Goal: Transaction & Acquisition: Download file/media

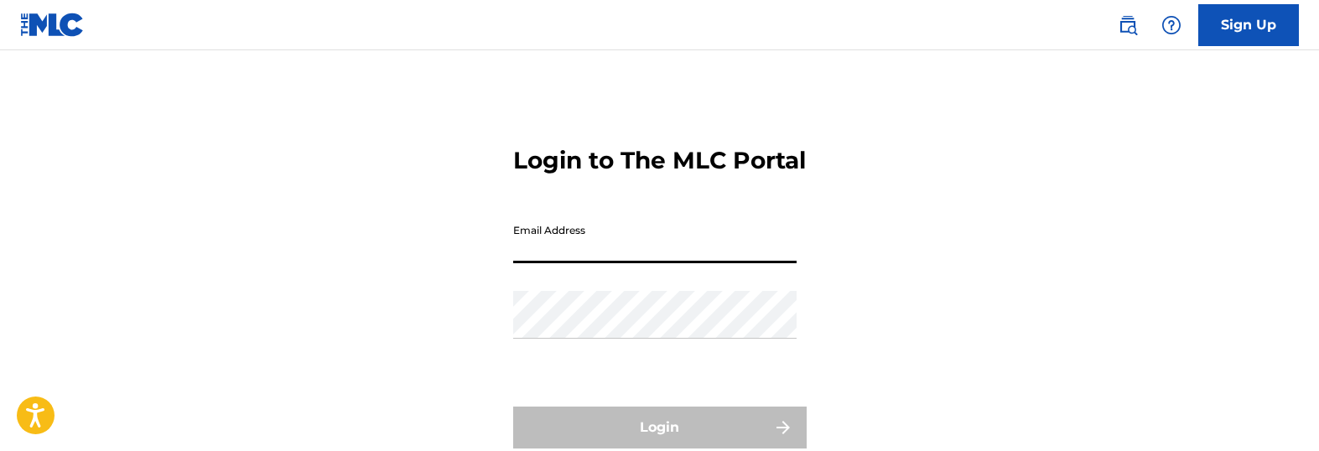
type input "[EMAIL_ADDRESS][DOMAIN_NAME]"
click at [621, 276] on div "Sign Up Login to The MLC Portal Email Address [EMAIL_ADDRESS][DOMAIN_NAME] Pass…" at bounding box center [659, 295] width 1319 height 591
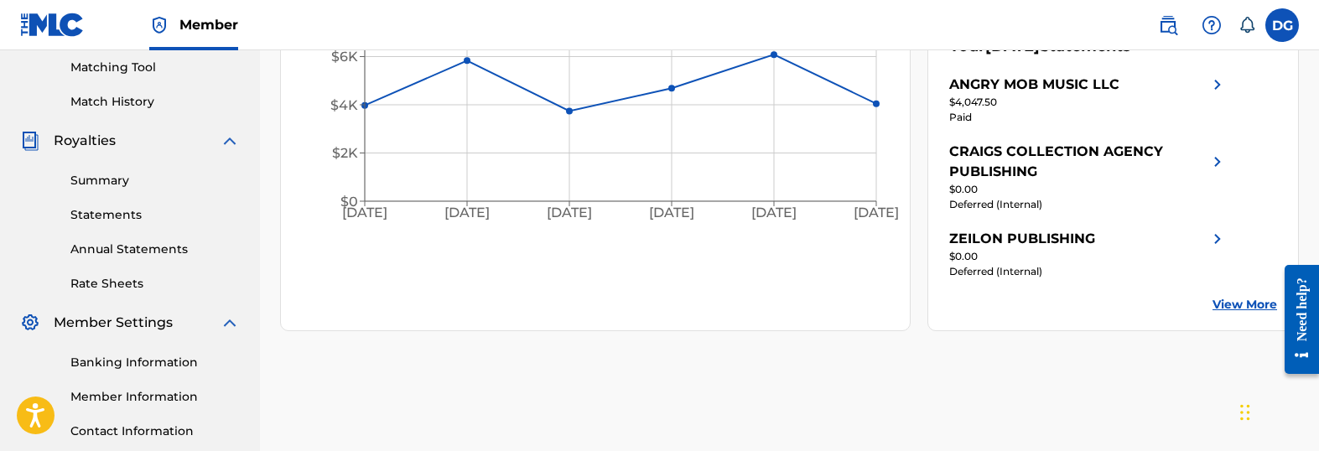
scroll to position [427, 0]
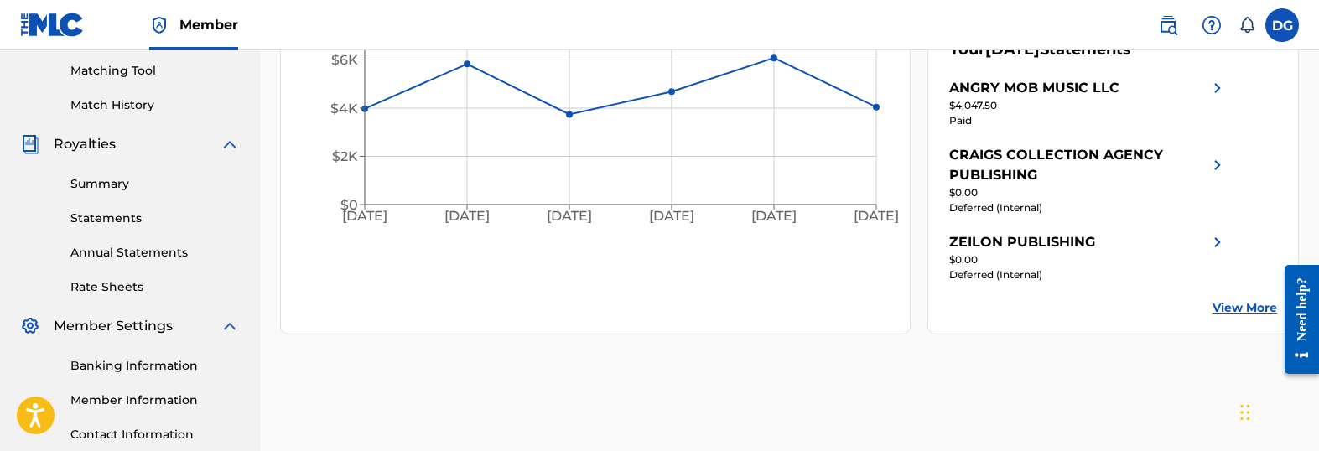
click at [106, 189] on link "Summary" at bounding box center [154, 184] width 169 height 18
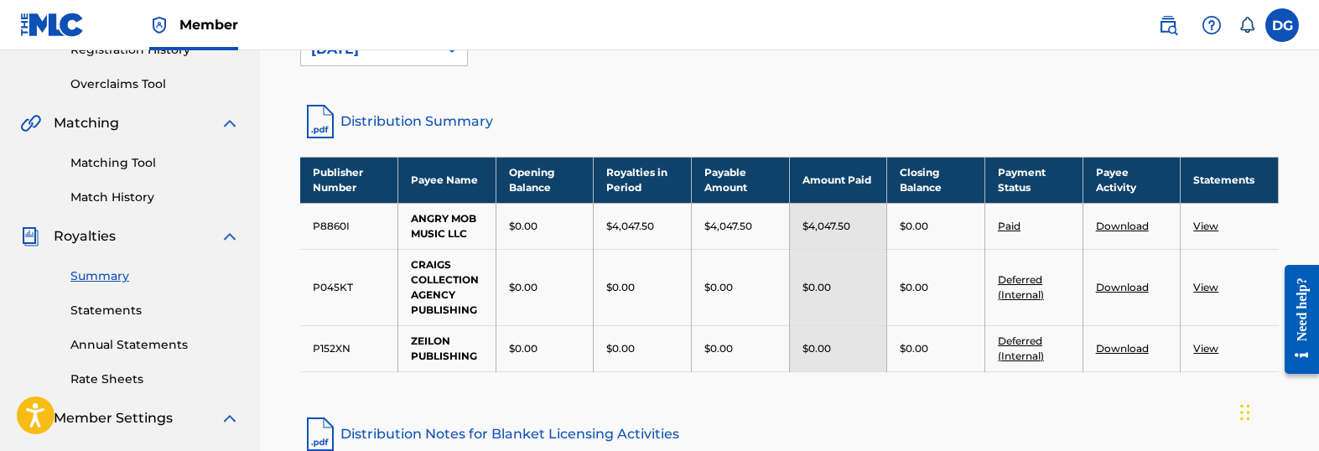
scroll to position [164, 0]
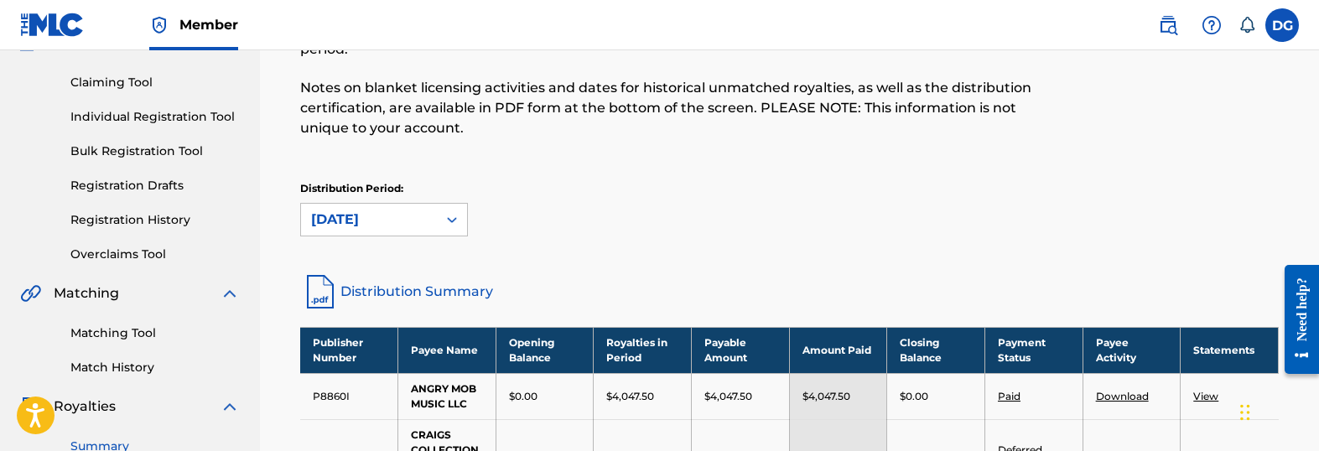
click at [451, 289] on link "Distribution Summary" at bounding box center [789, 292] width 979 height 40
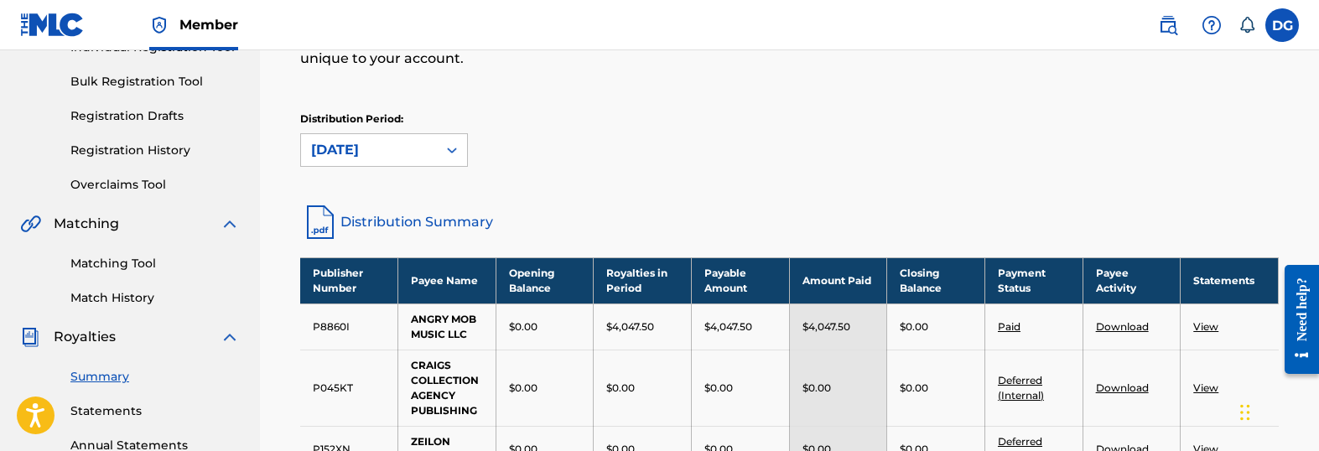
scroll to position [494, 0]
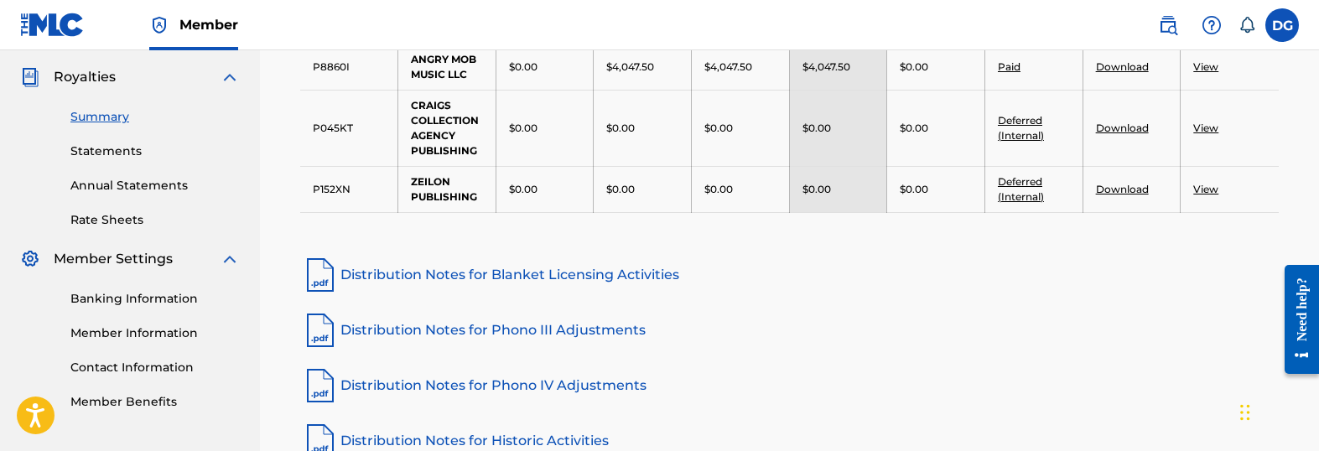
click at [116, 150] on link "Statements" at bounding box center [154, 152] width 169 height 18
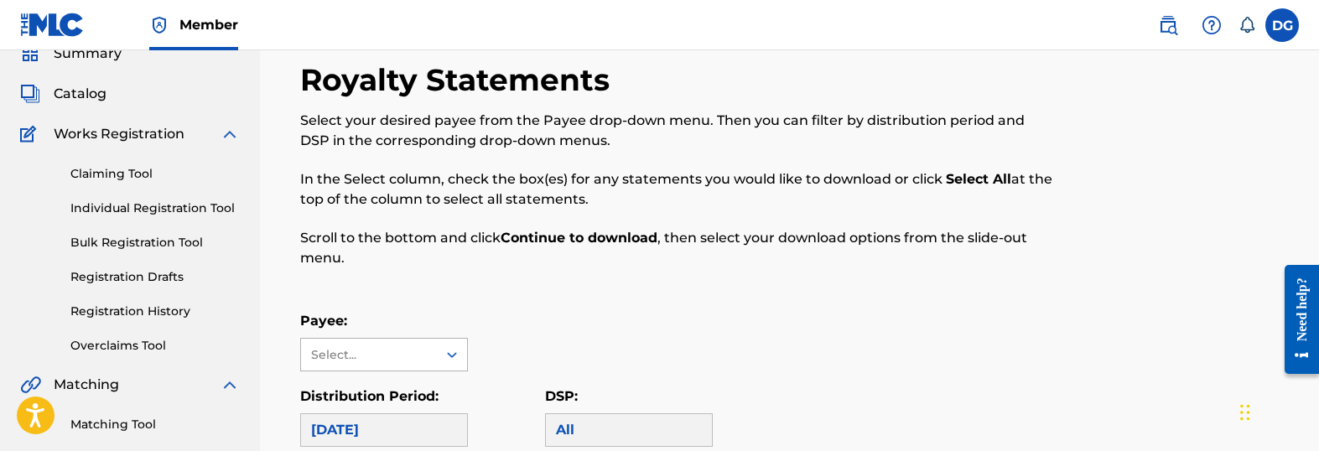
scroll to position [158, 0]
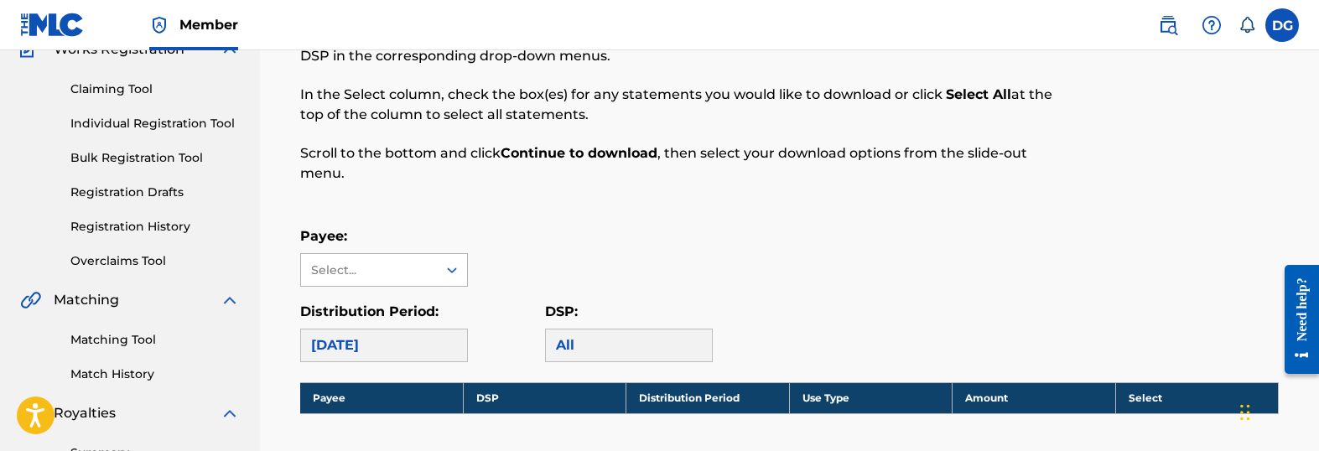
click at [419, 273] on div "Select..." at bounding box center [368, 271] width 114 height 18
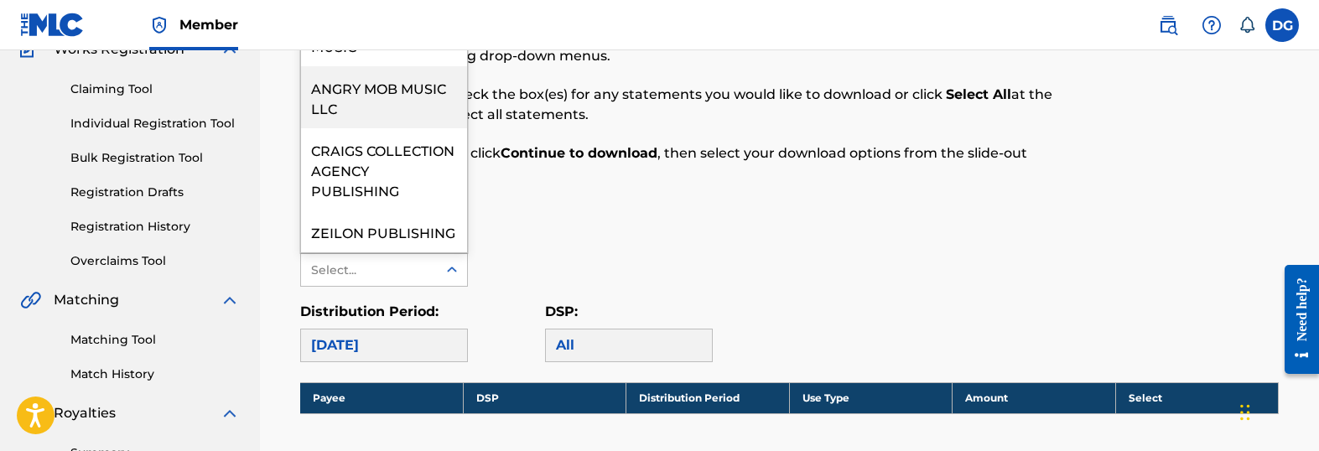
click at [407, 81] on div "ANGRY MOB MUSIC LLC" at bounding box center [384, 97] width 166 height 62
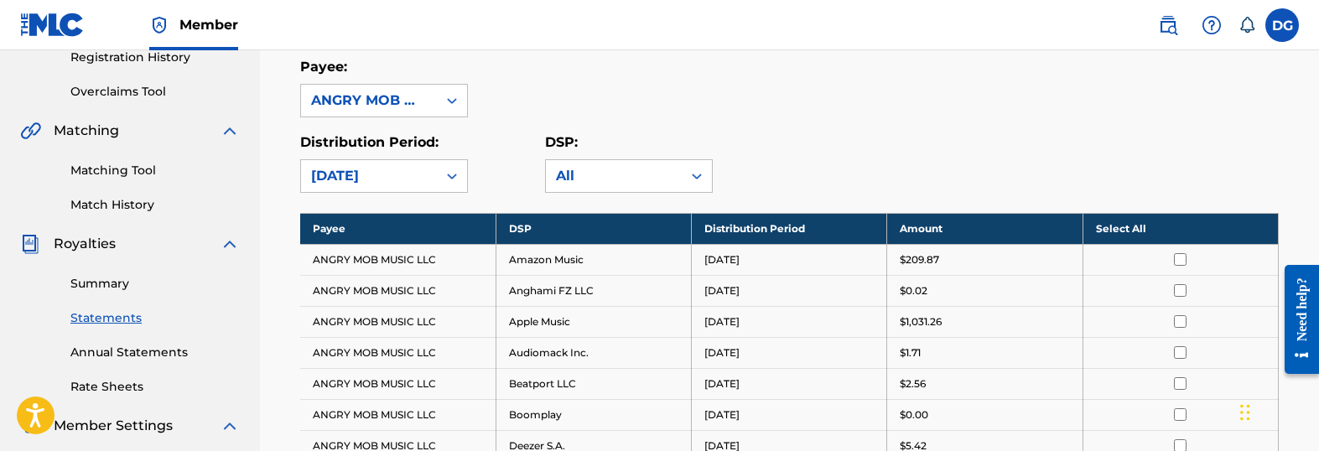
click at [1130, 230] on th "Select All" at bounding box center [1180, 228] width 195 height 31
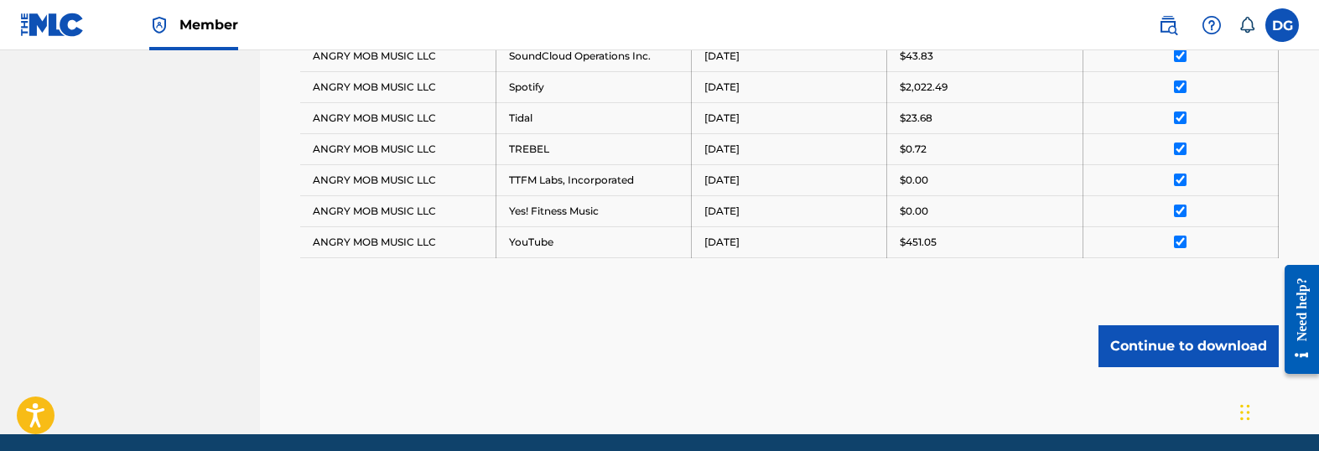
scroll to position [1339, 0]
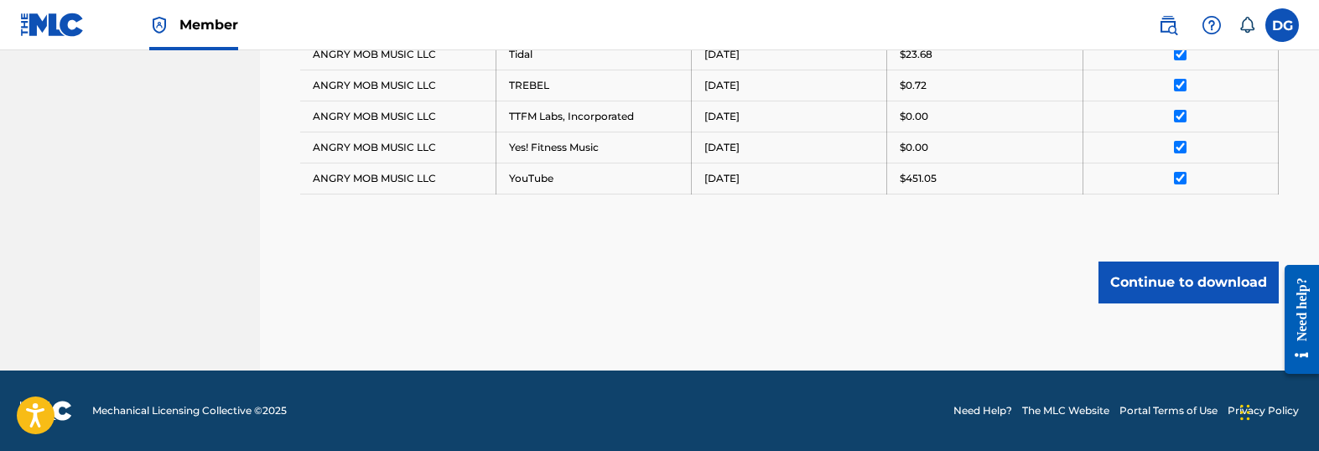
click at [1204, 273] on button "Continue to download" at bounding box center [1188, 283] width 180 height 42
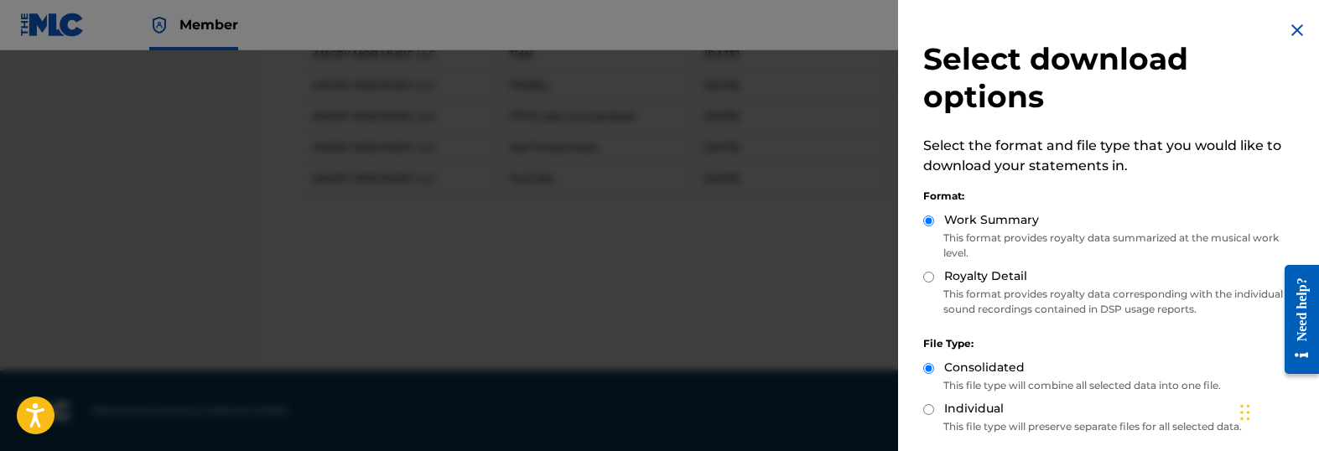
click at [930, 277] on input "Royalty Detail" at bounding box center [928, 277] width 11 height 11
radio input "true"
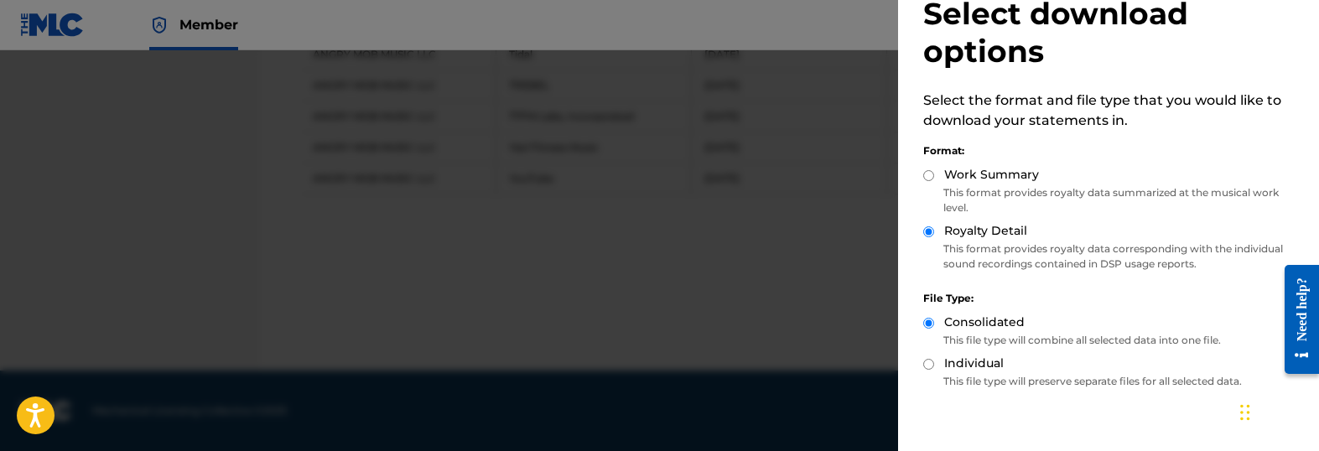
scroll to position [129, 0]
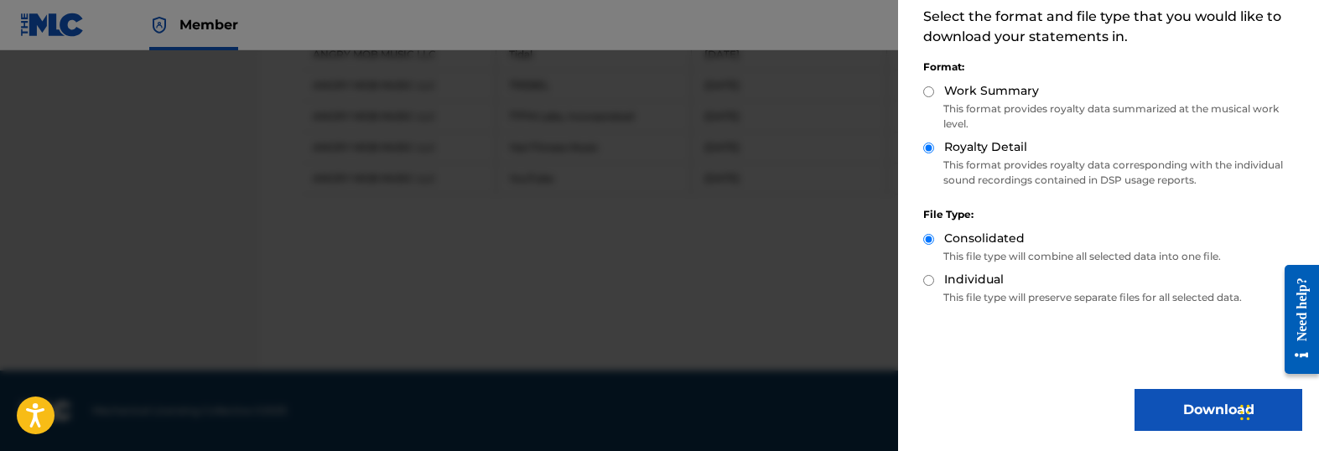
click at [1200, 418] on button "Download" at bounding box center [1219, 410] width 168 height 42
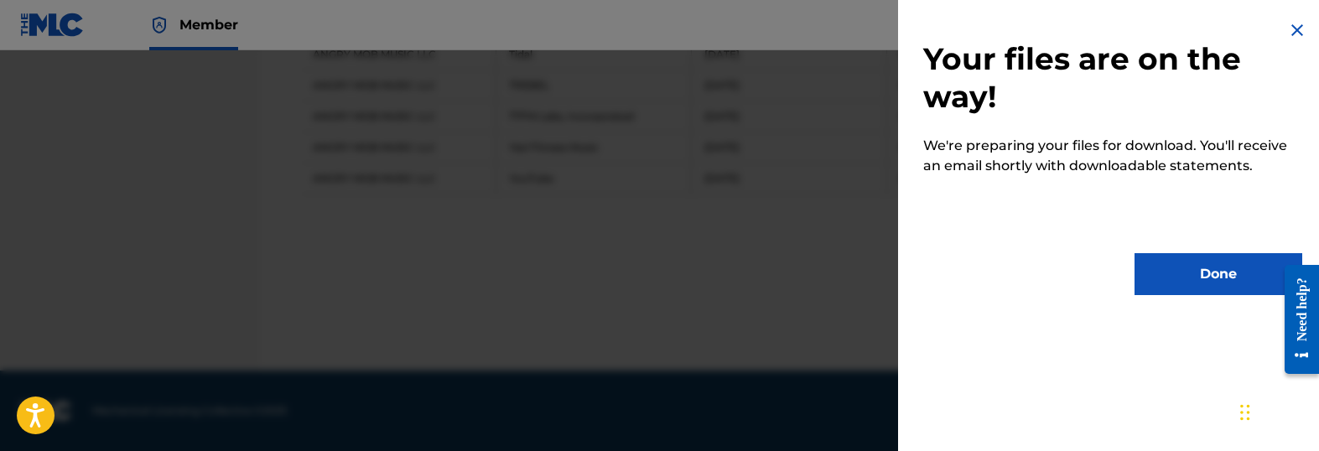
drag, startPoint x: 1186, startPoint y: 278, endPoint x: 584, endPoint y: 180, distance: 609.2
click at [1186, 278] on button "Done" at bounding box center [1219, 274] width 168 height 42
